Goal: Entertainment & Leisure: Consume media (video, audio)

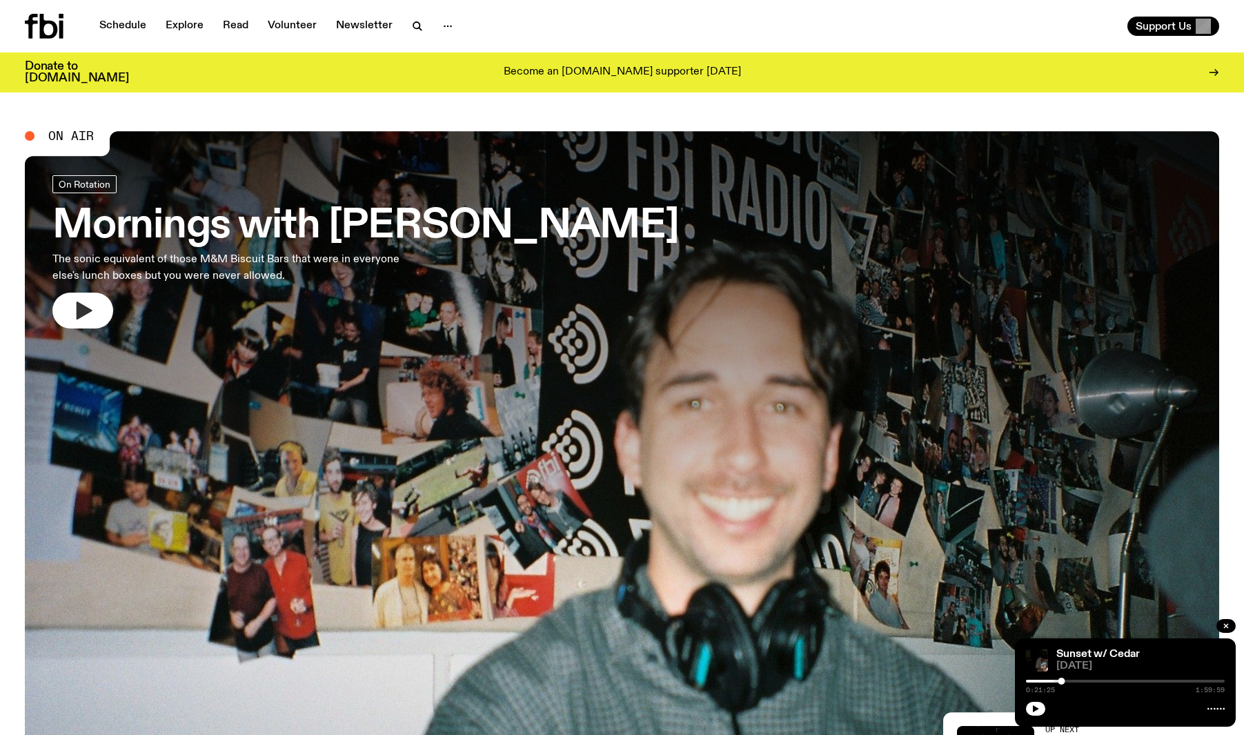
click at [84, 311] on icon "button" at bounding box center [85, 311] width 16 height 18
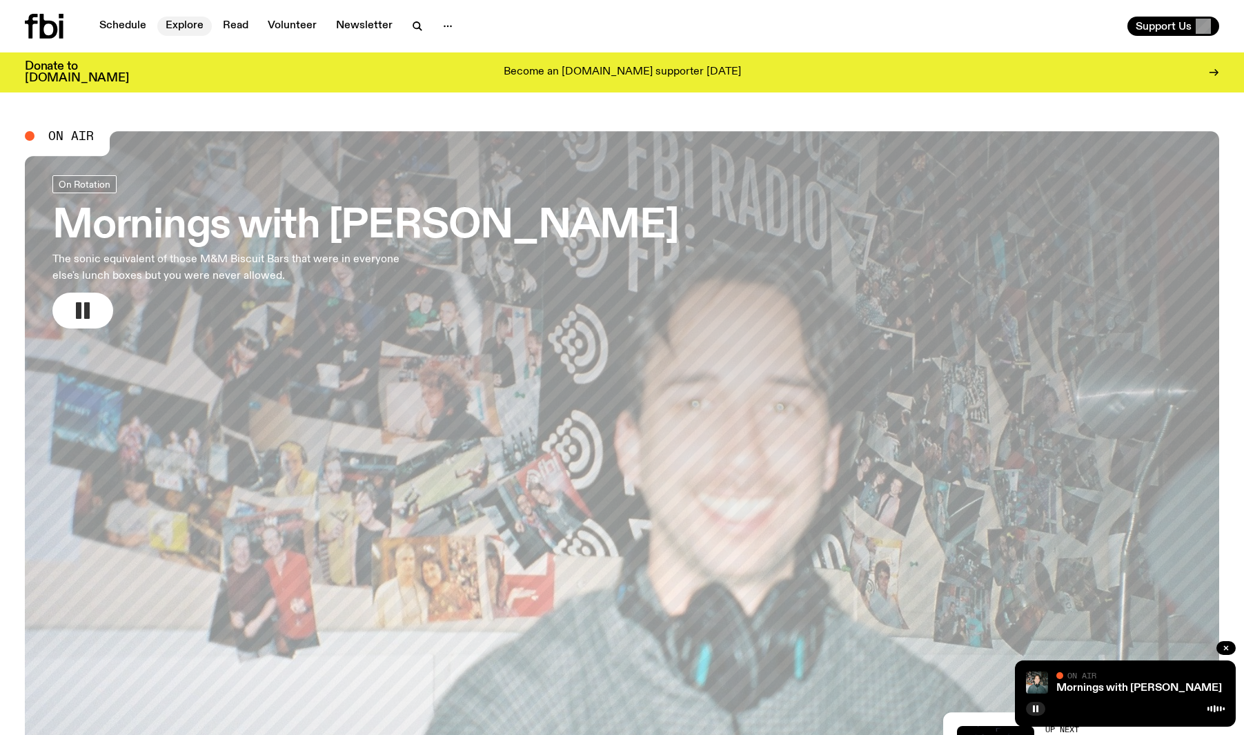
click at [186, 34] on link "Explore" at bounding box center [184, 26] width 55 height 19
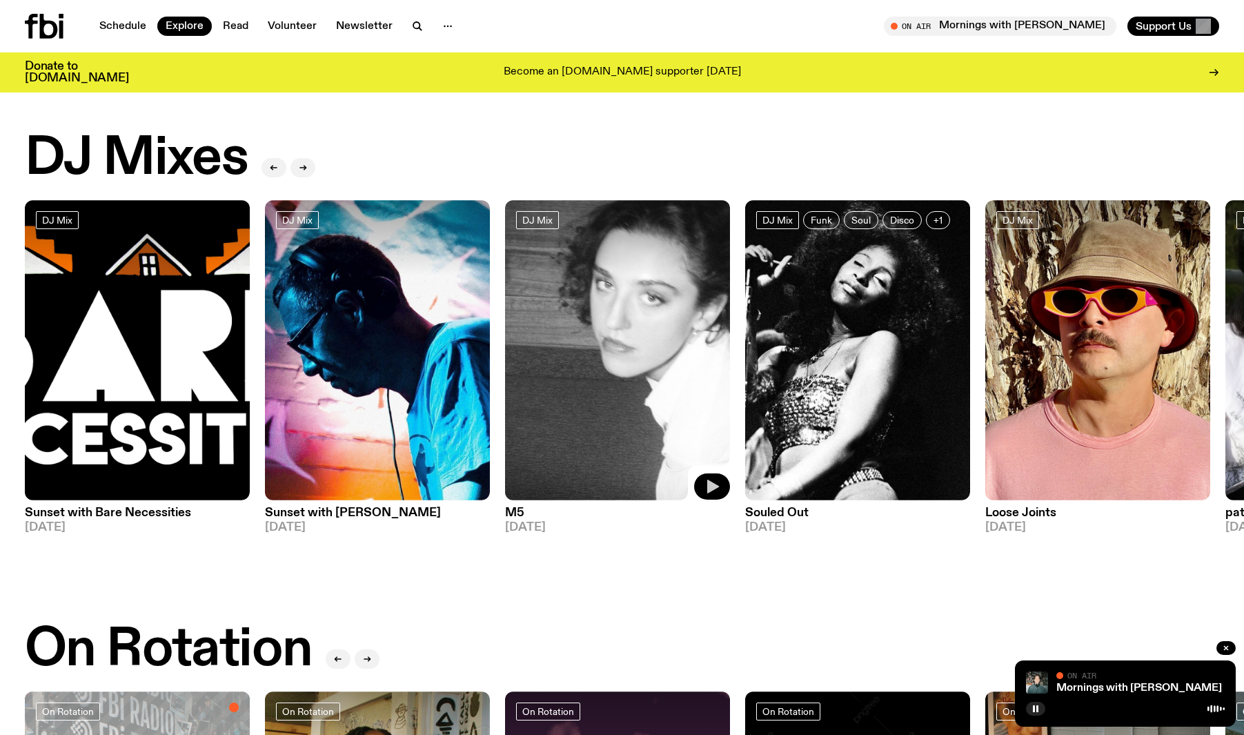
click at [709, 486] on icon "button" at bounding box center [713, 487] width 12 height 14
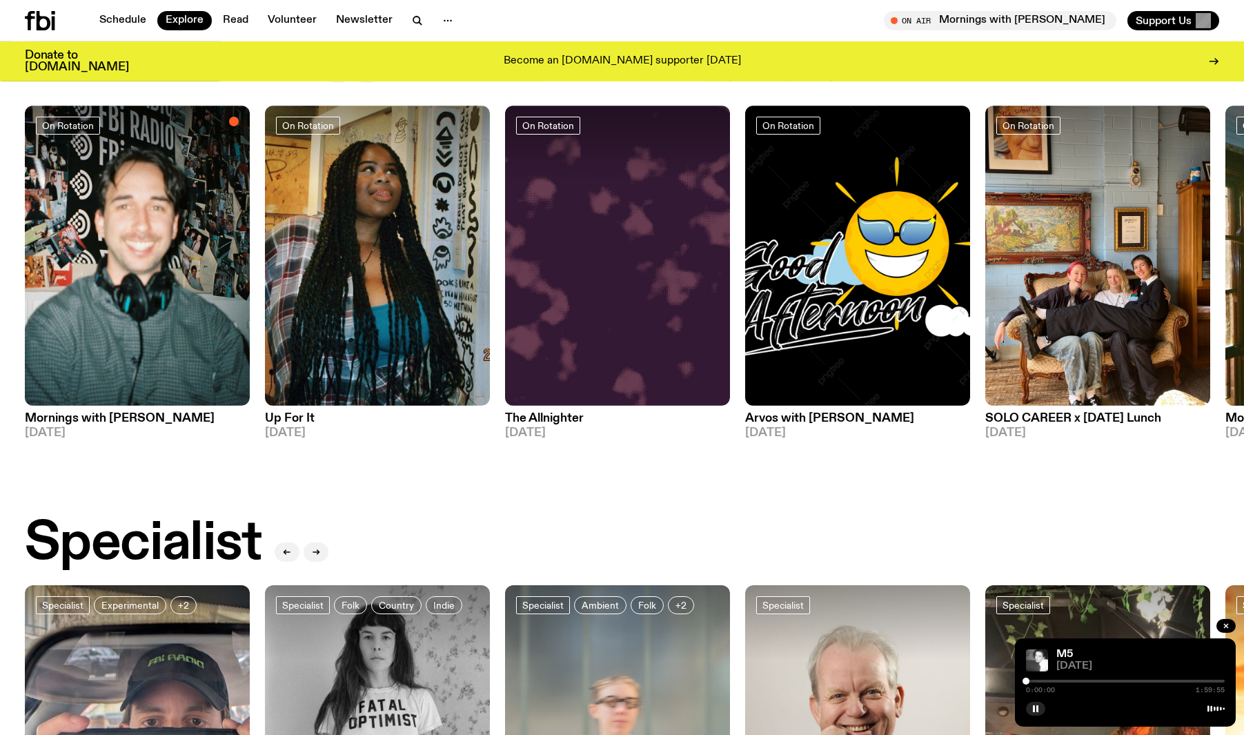
scroll to position [585, 0]
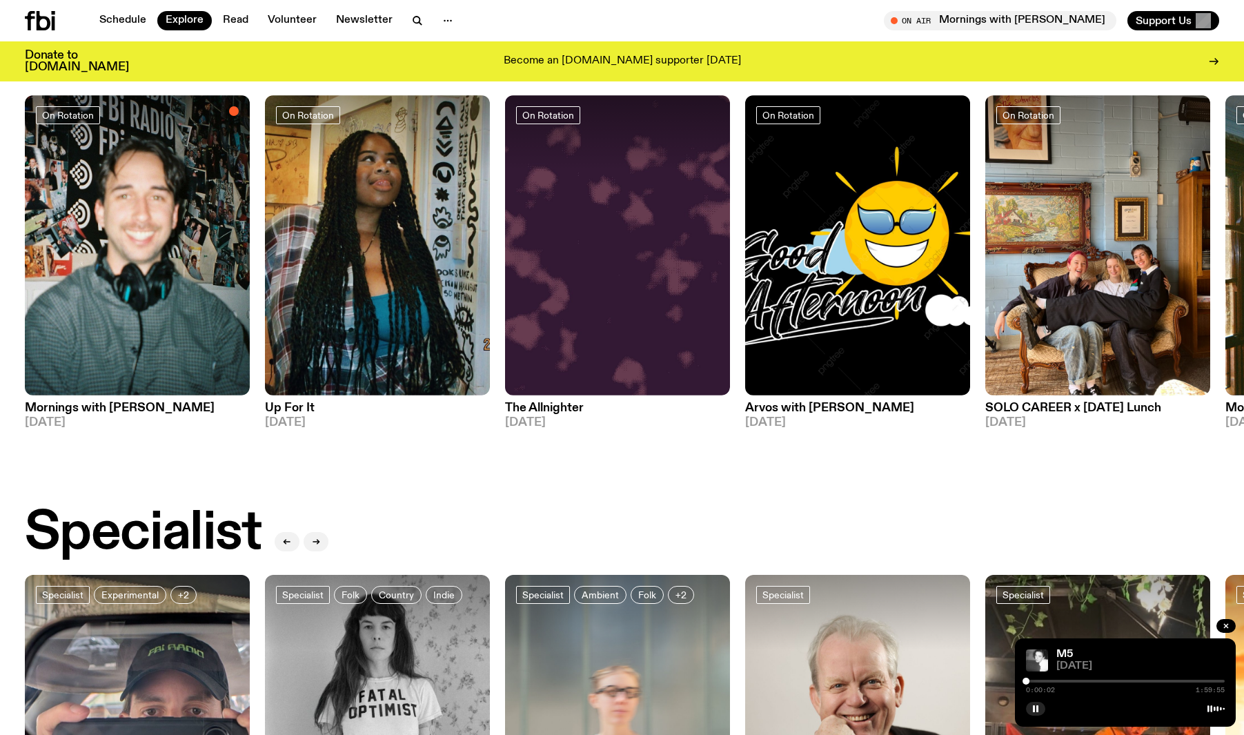
click at [1051, 680] on div at bounding box center [1125, 681] width 199 height 3
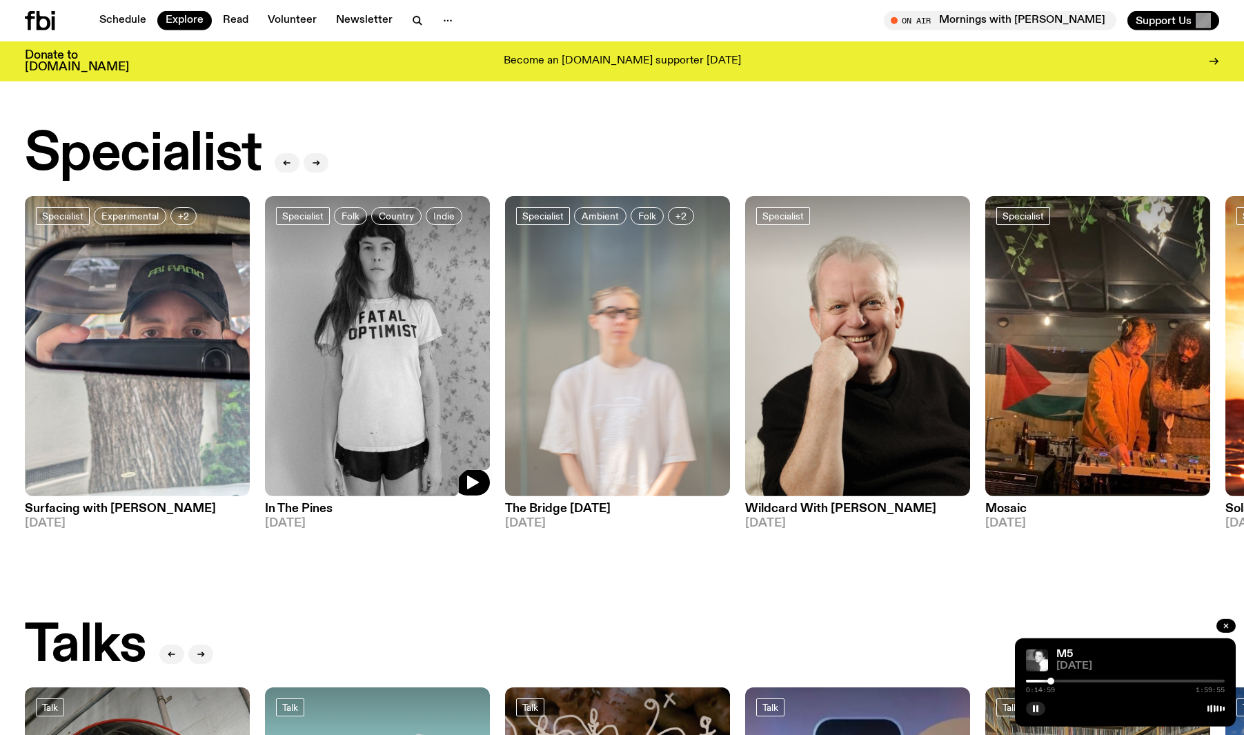
scroll to position [972, 0]
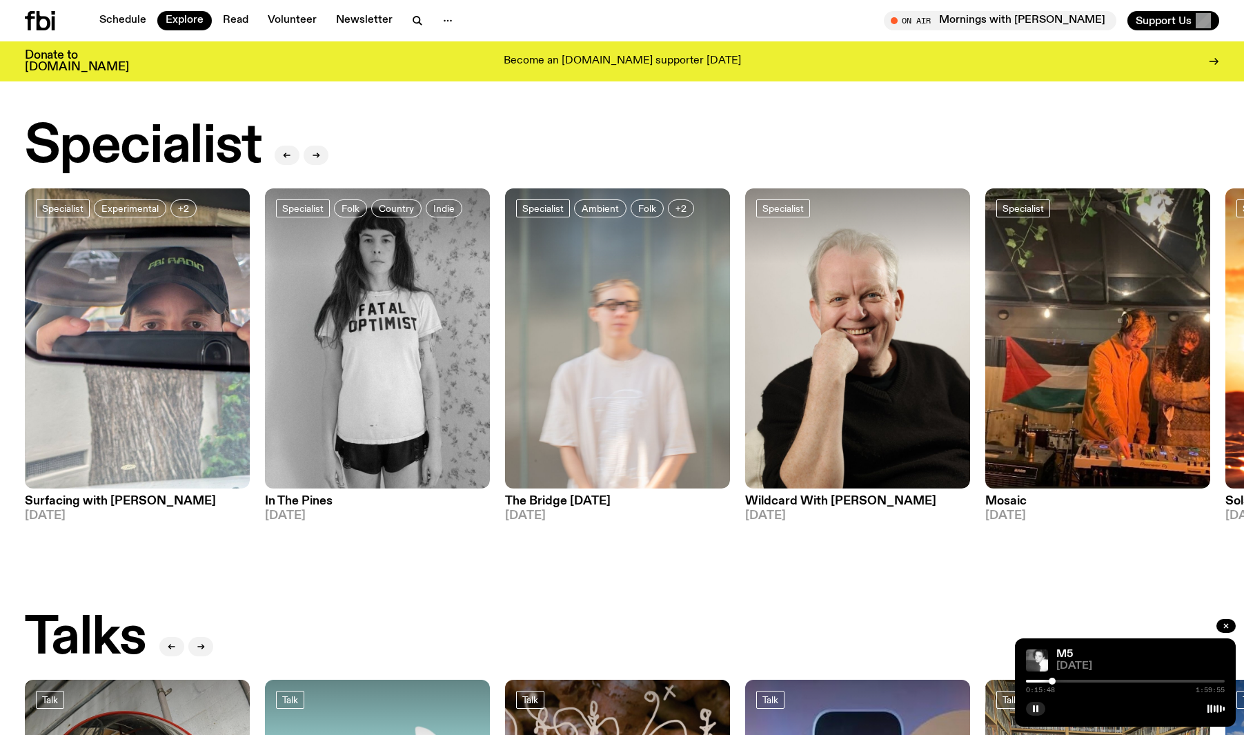
click at [1077, 682] on div at bounding box center [1125, 681] width 199 height 3
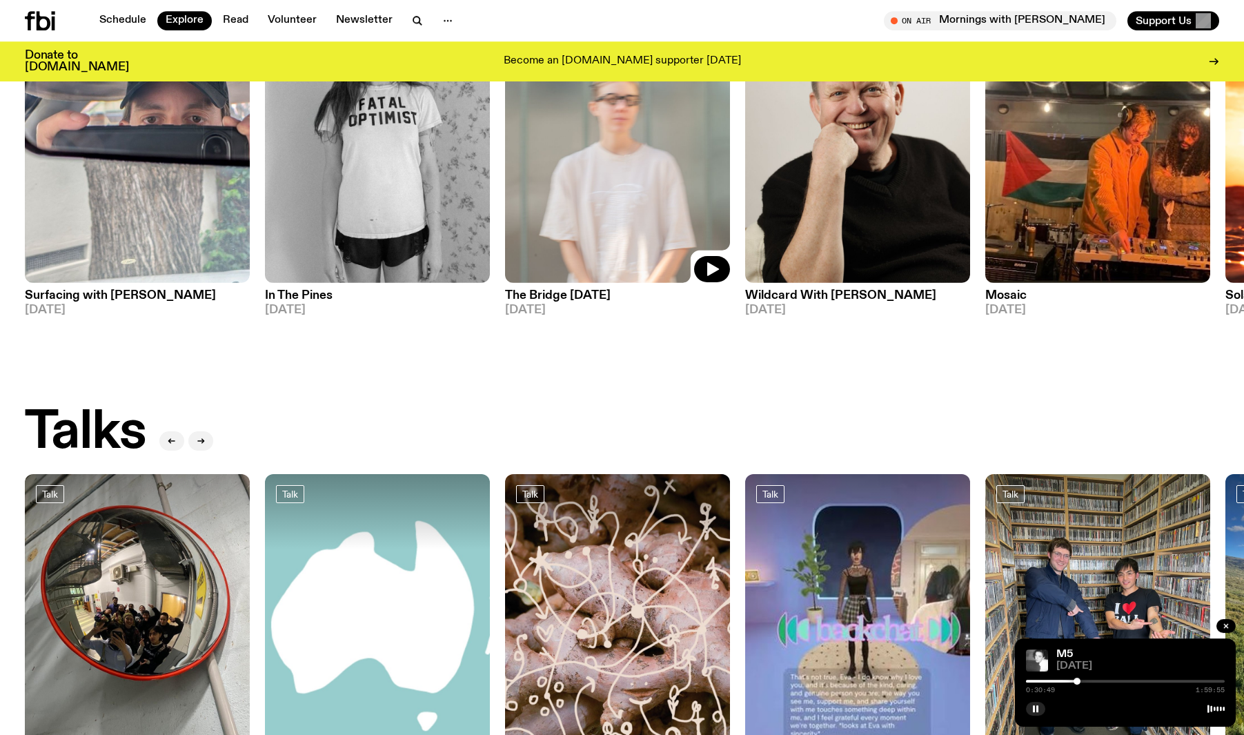
scroll to position [1767, 0]
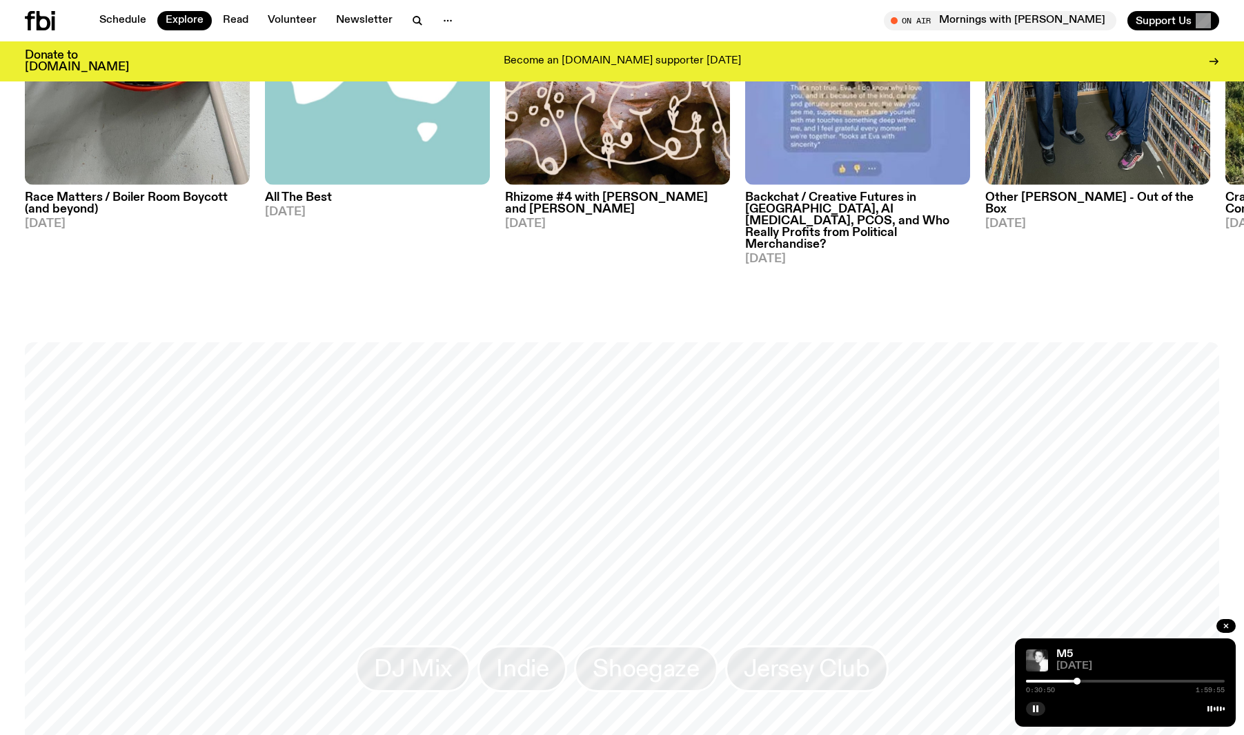
click at [1099, 680] on div at bounding box center [1125, 681] width 199 height 3
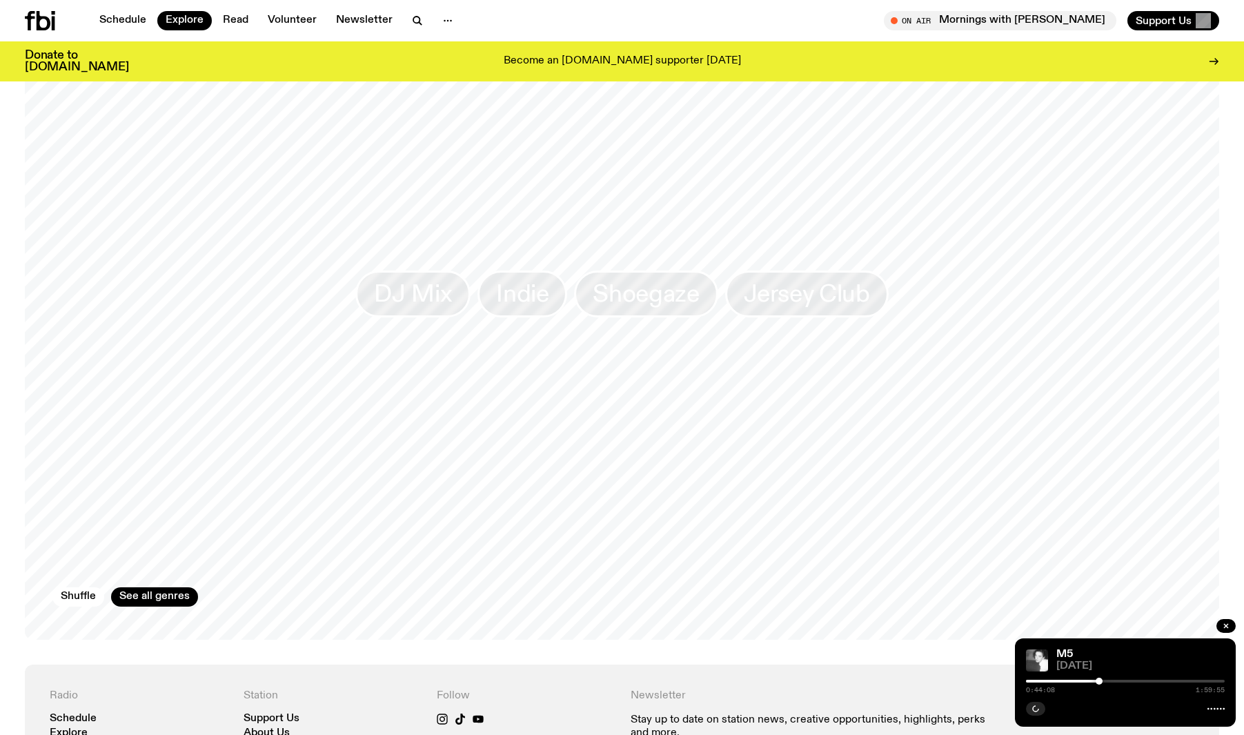
scroll to position [2120, 0]
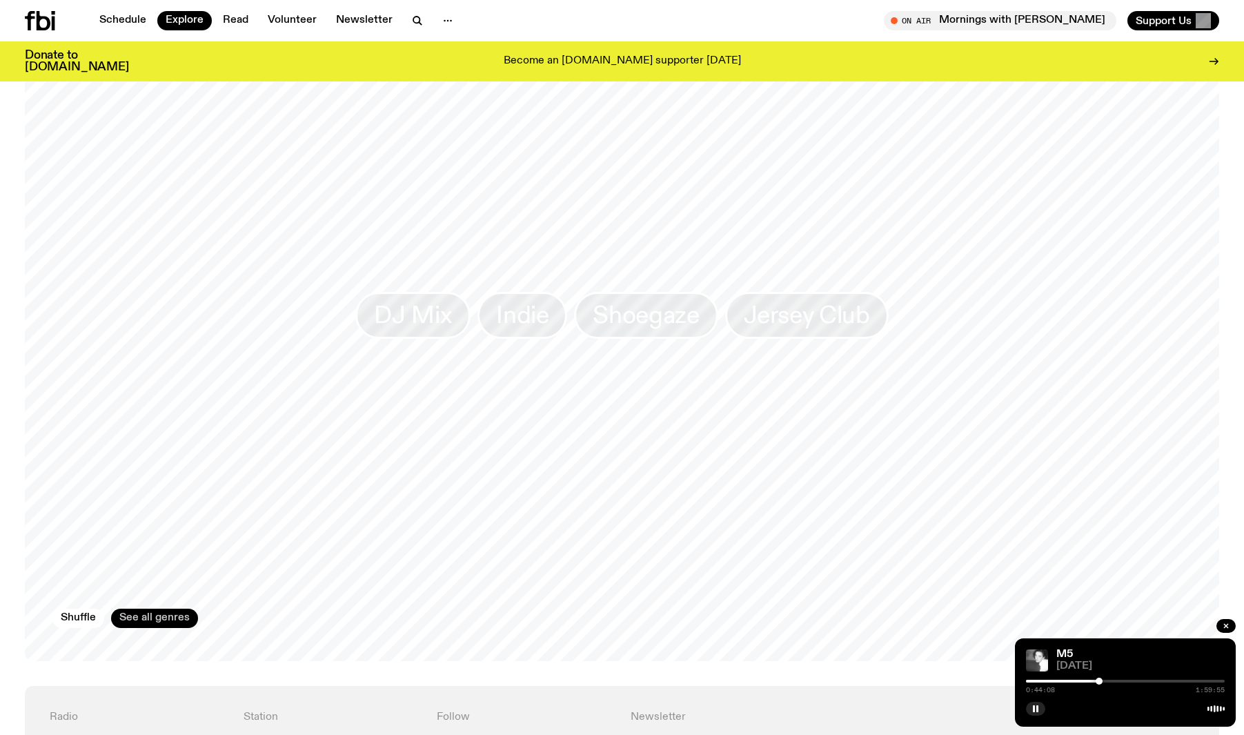
click at [181, 609] on link "See all genres" at bounding box center [154, 618] width 87 height 19
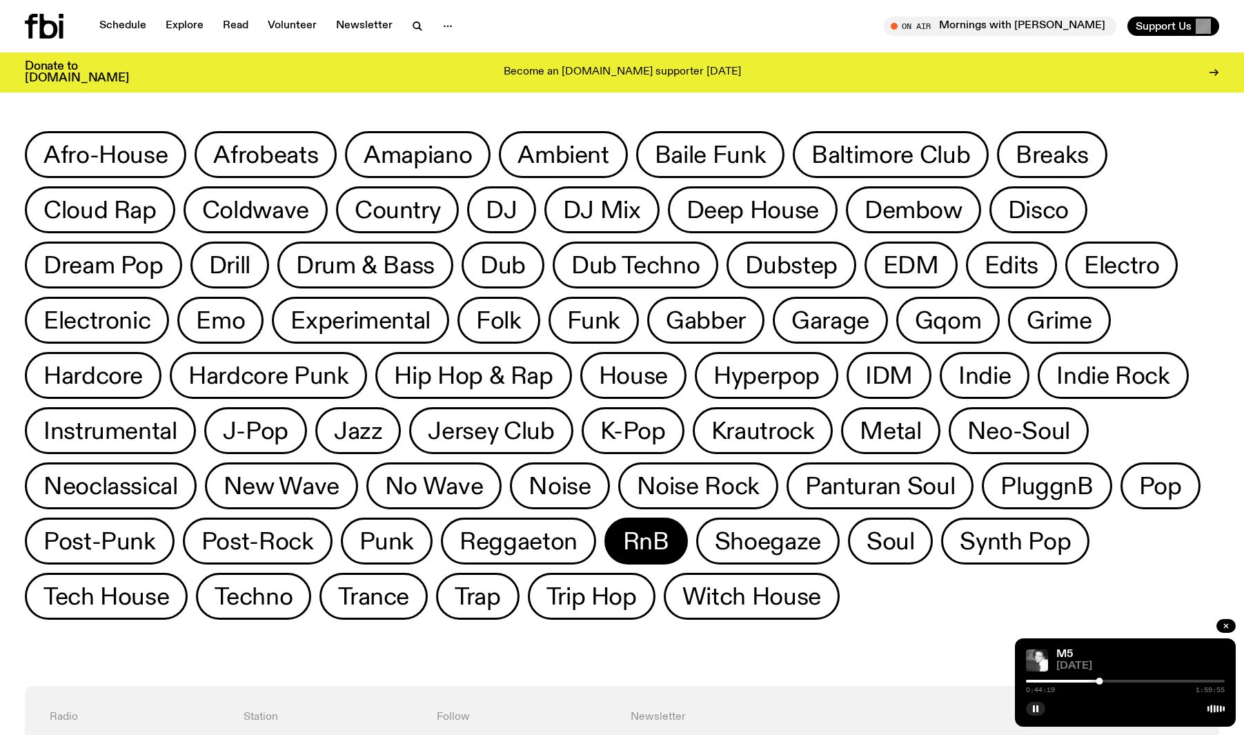
click at [636, 543] on span "RnB" at bounding box center [646, 541] width 46 height 27
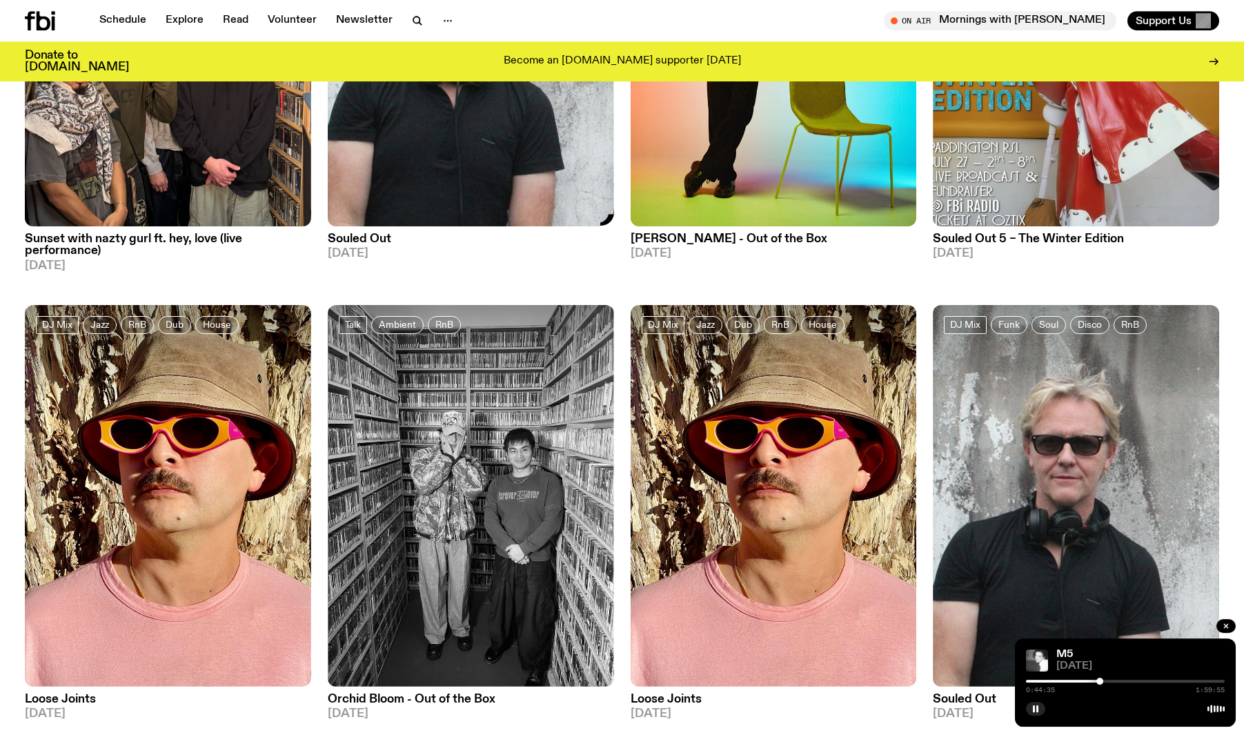
scroll to position [939, 0]
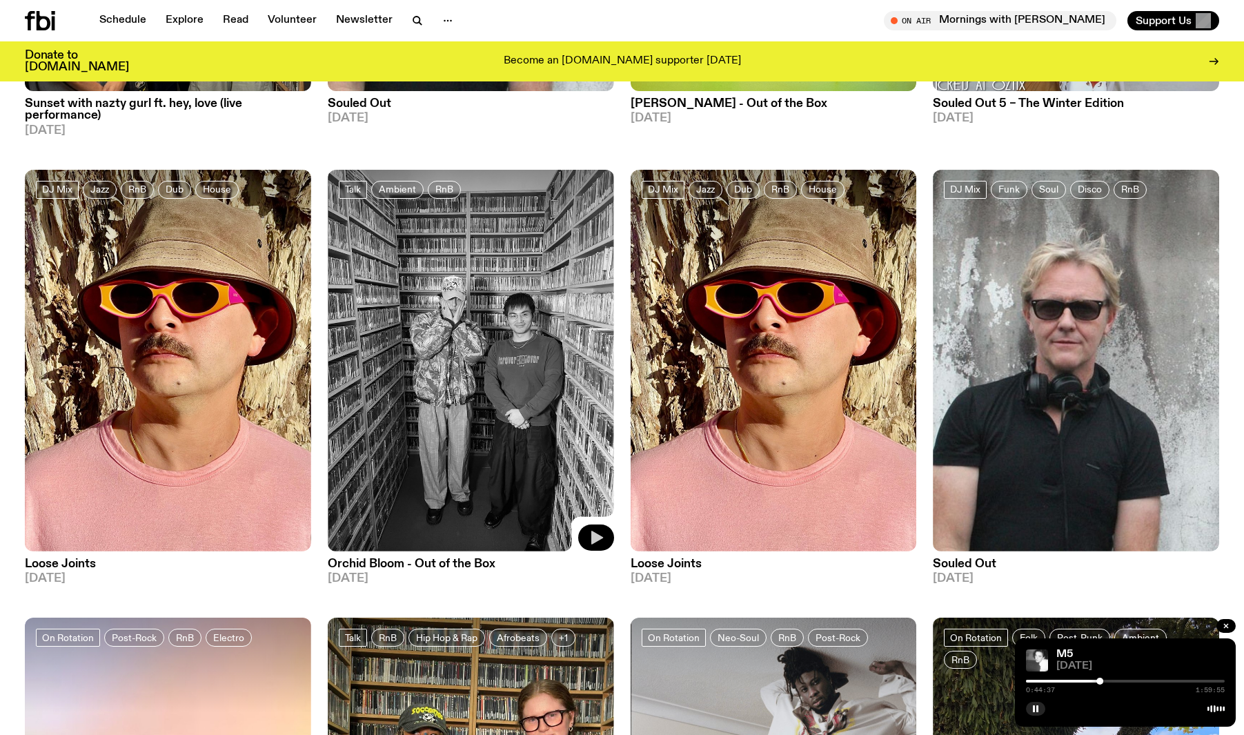
click at [602, 539] on icon "button" at bounding box center [597, 538] width 12 height 14
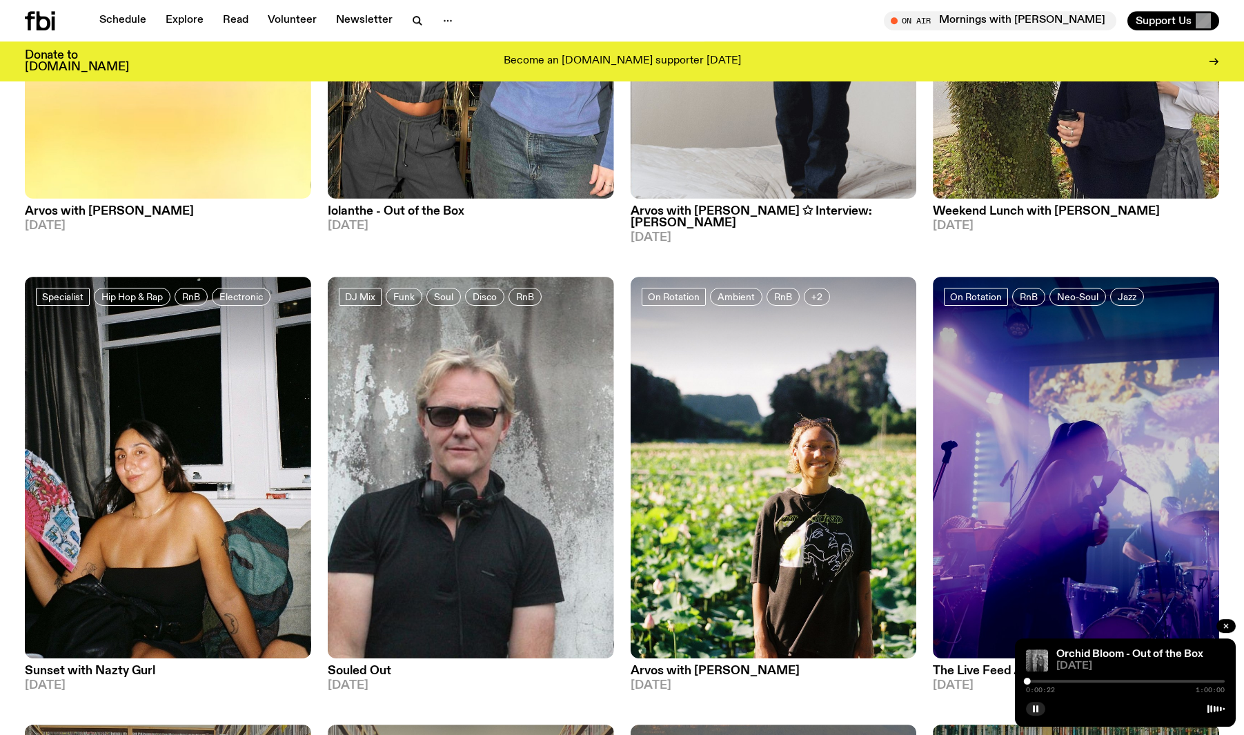
scroll to position [1833, 0]
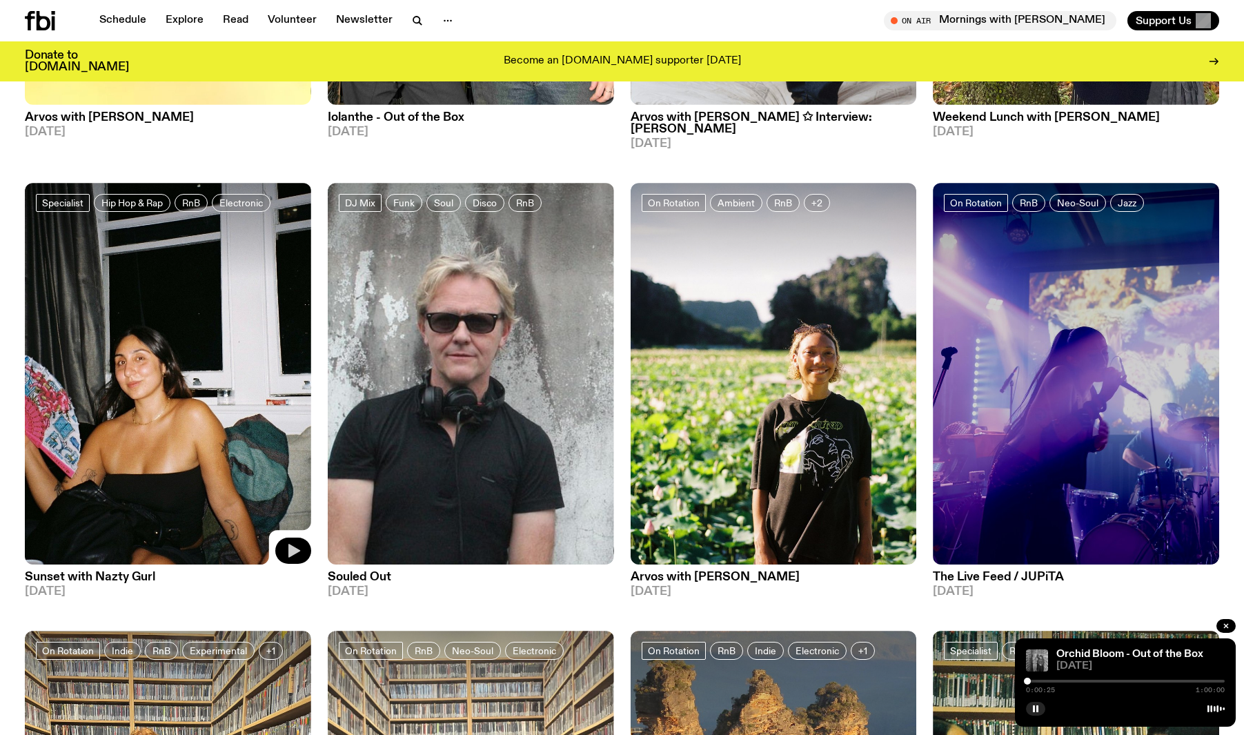
click at [282, 538] on button "button" at bounding box center [293, 551] width 36 height 26
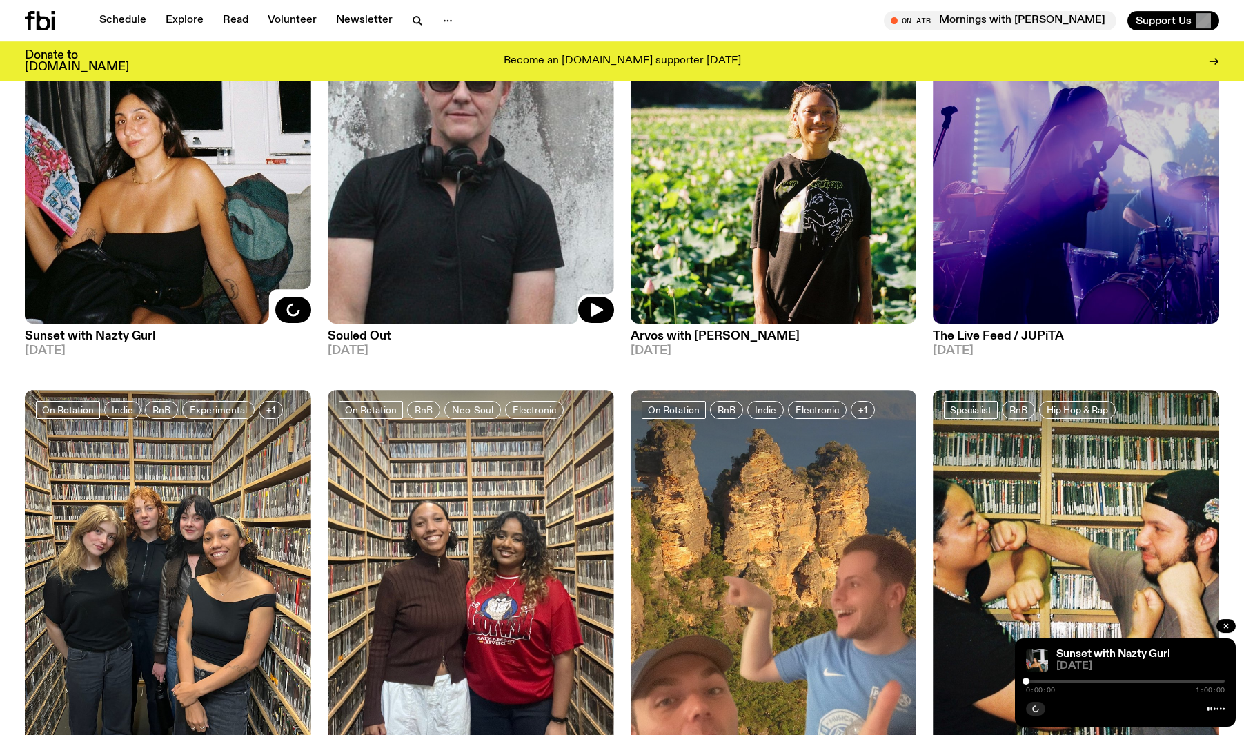
scroll to position [2220, 0]
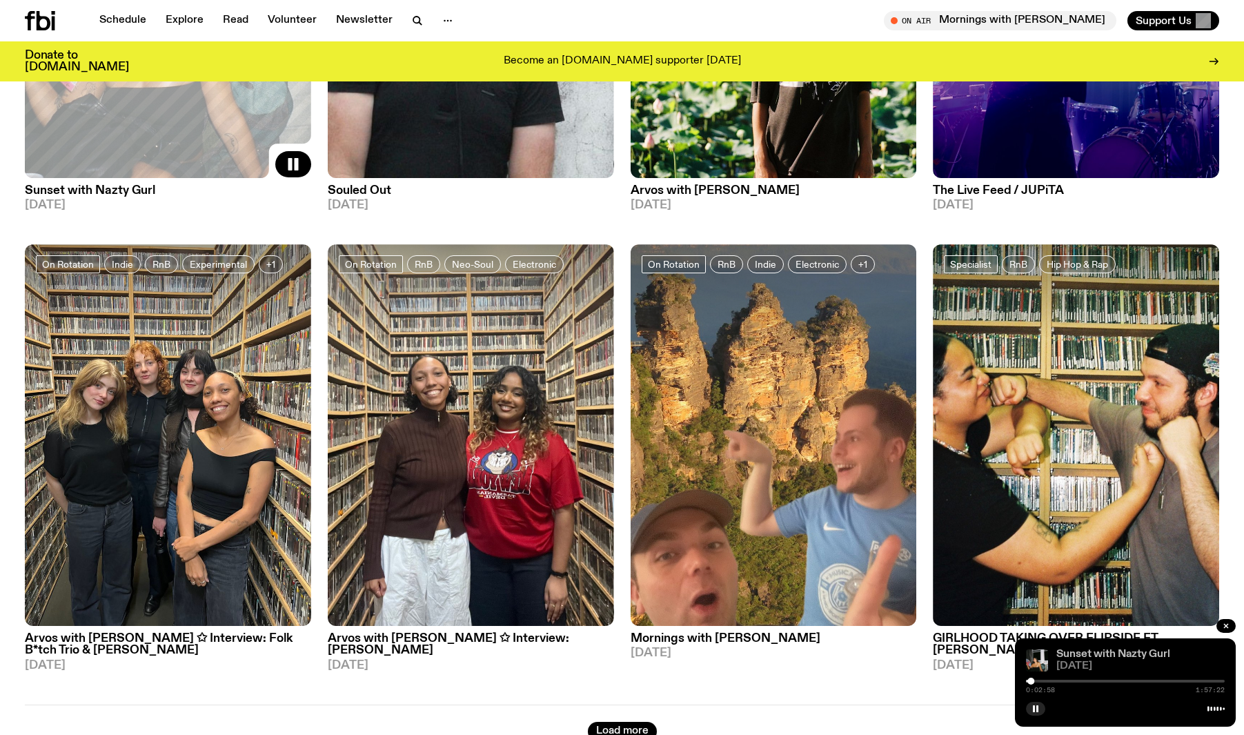
click at [1089, 657] on link "Sunset with Nazty Gurl" at bounding box center [1114, 654] width 114 height 11
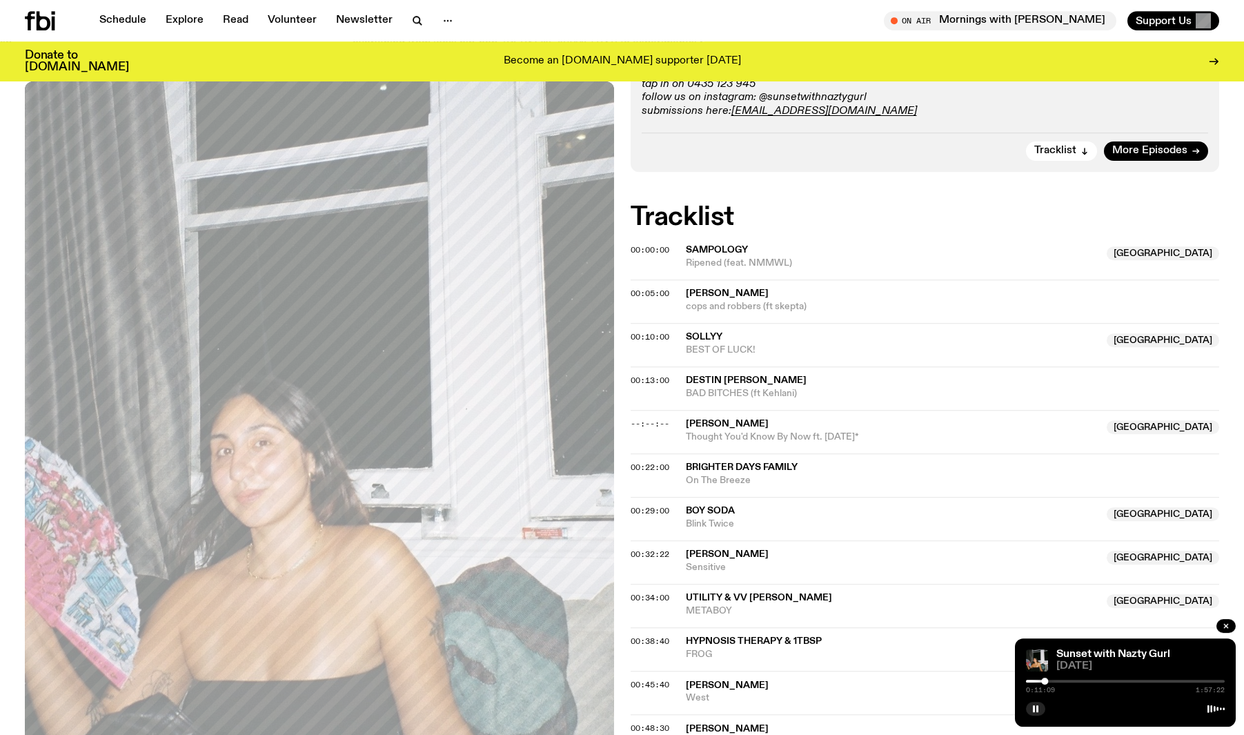
scroll to position [309, 0]
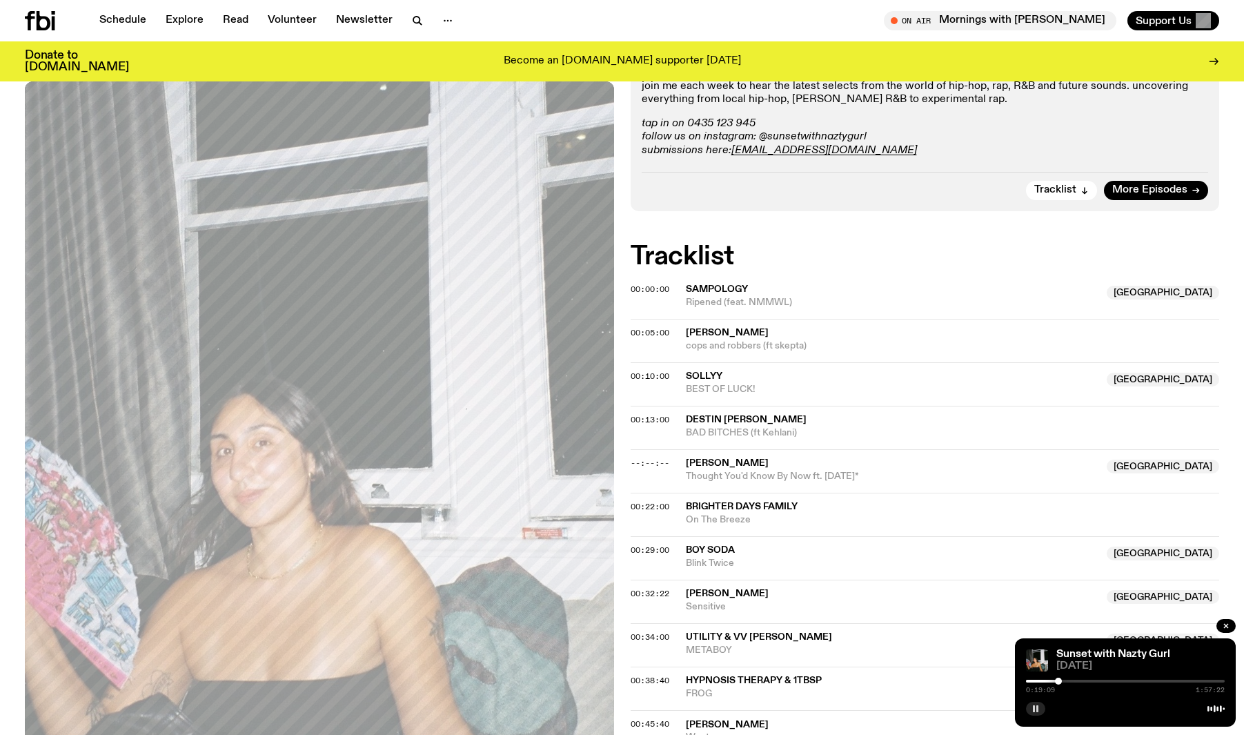
click at [1034, 707] on rect "button" at bounding box center [1034, 708] width 2 height 7
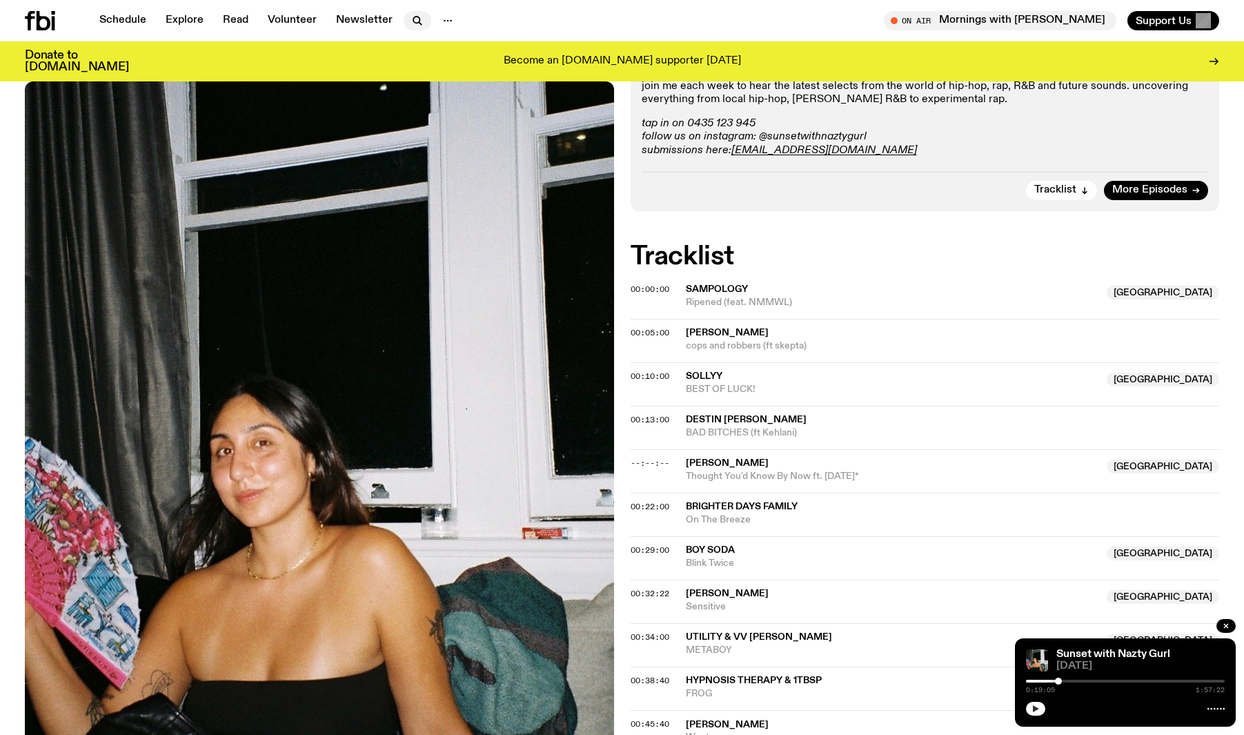
click at [420, 25] on icon "button" at bounding box center [417, 20] width 17 height 17
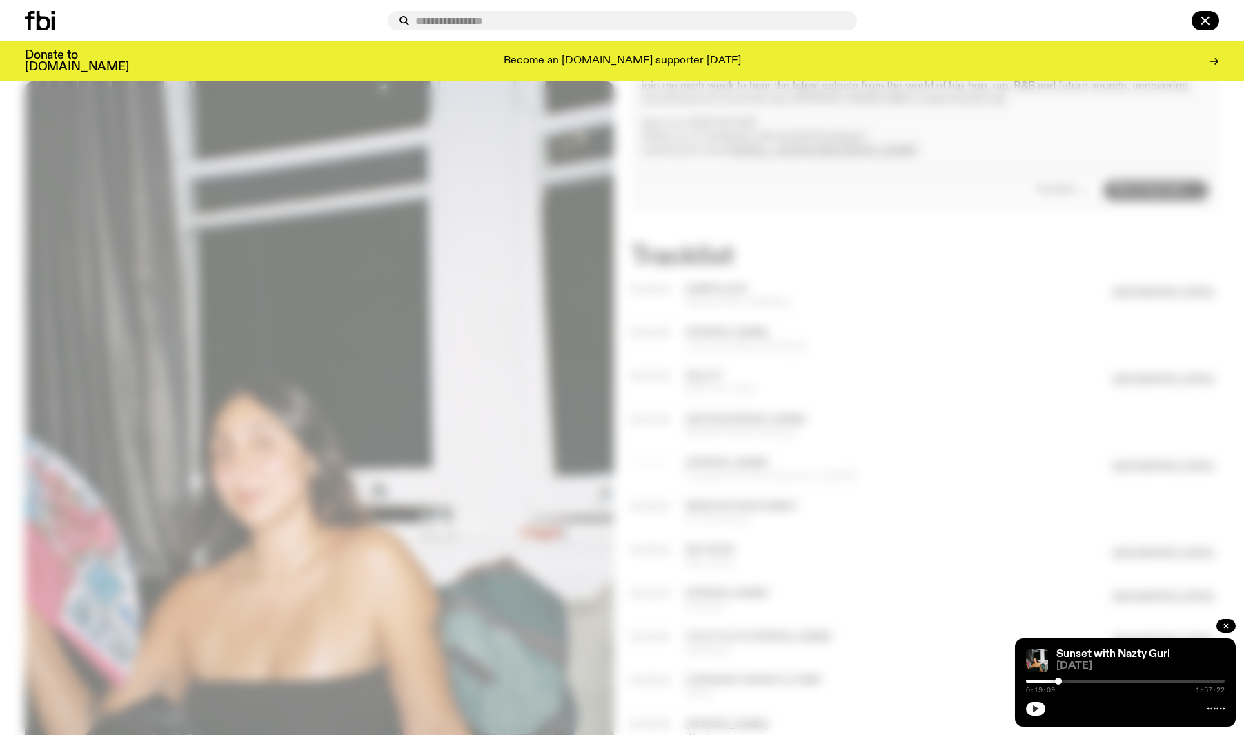
click at [923, 153] on div at bounding box center [622, 367] width 1244 height 735
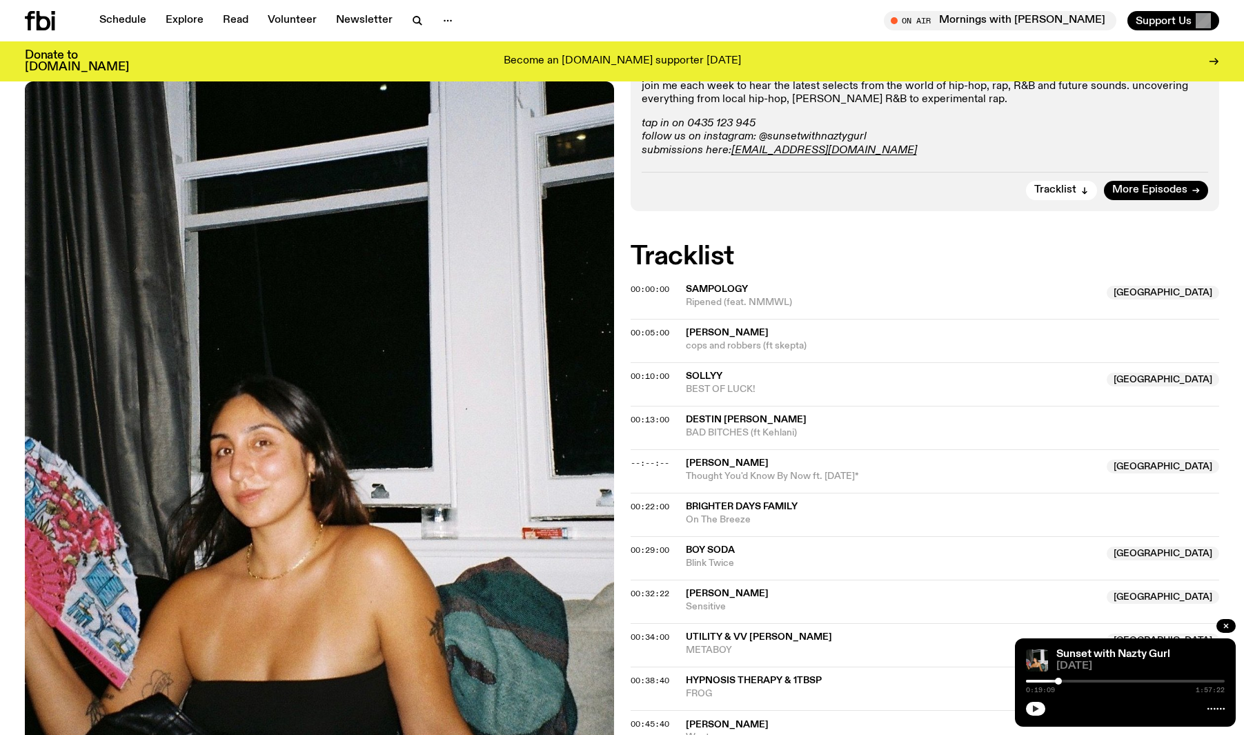
click at [1038, 713] on button "button" at bounding box center [1035, 709] width 19 height 14
